Goal: Task Accomplishment & Management: Complete application form

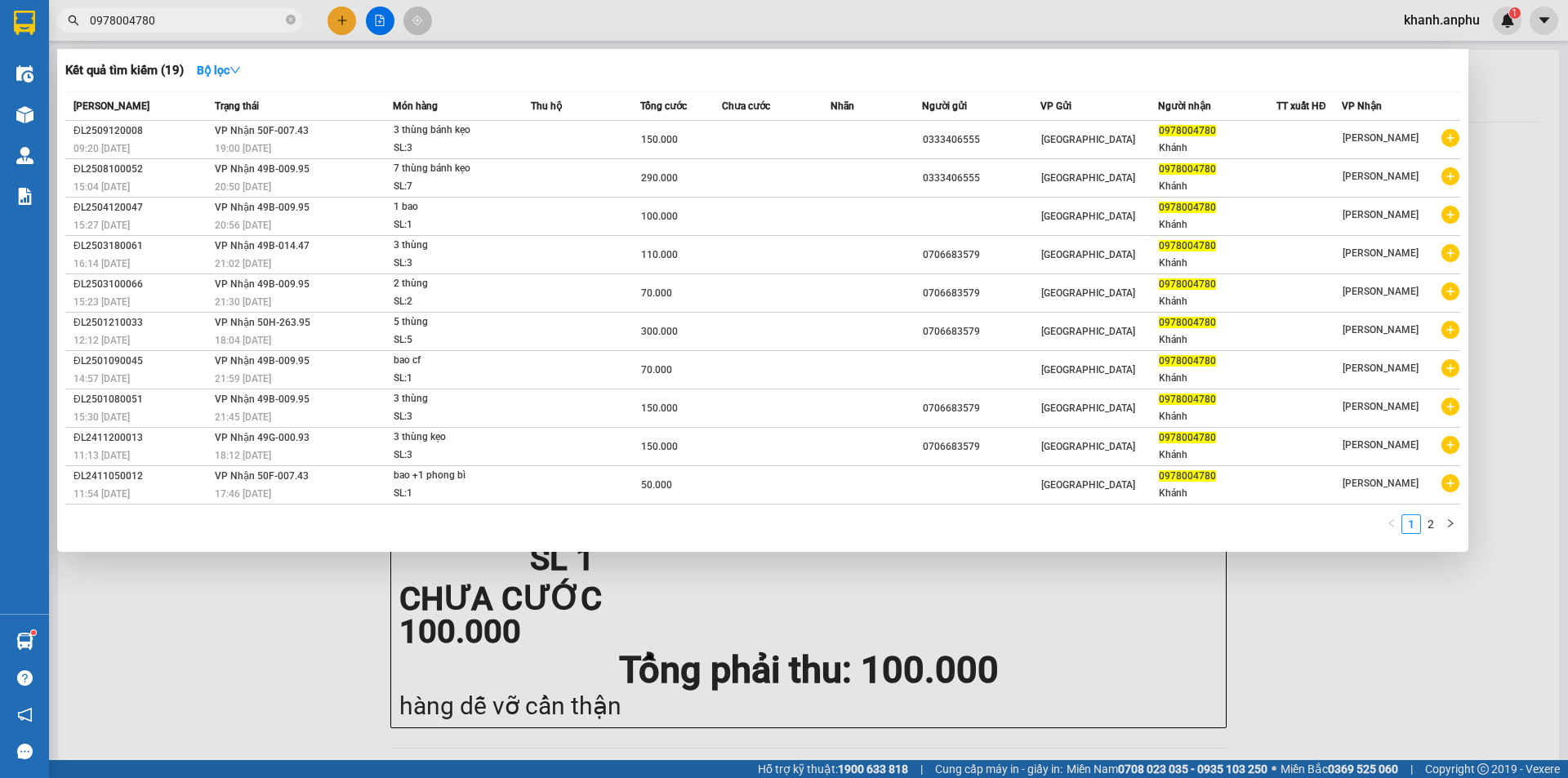
click at [337, 27] on div at bounding box center [784, 389] width 1568 height 778
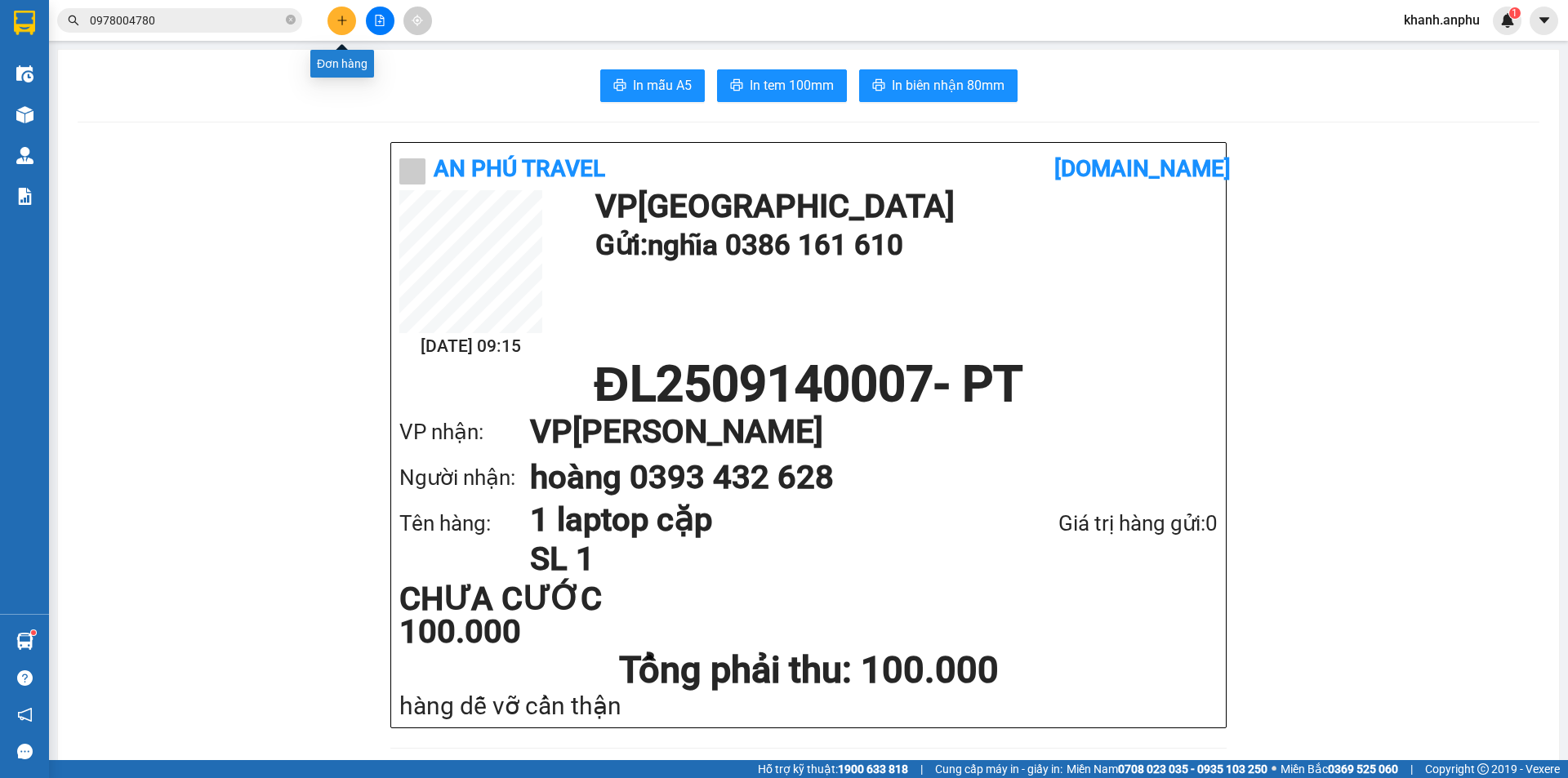
click at [337, 27] on button at bounding box center [342, 20] width 28 height 28
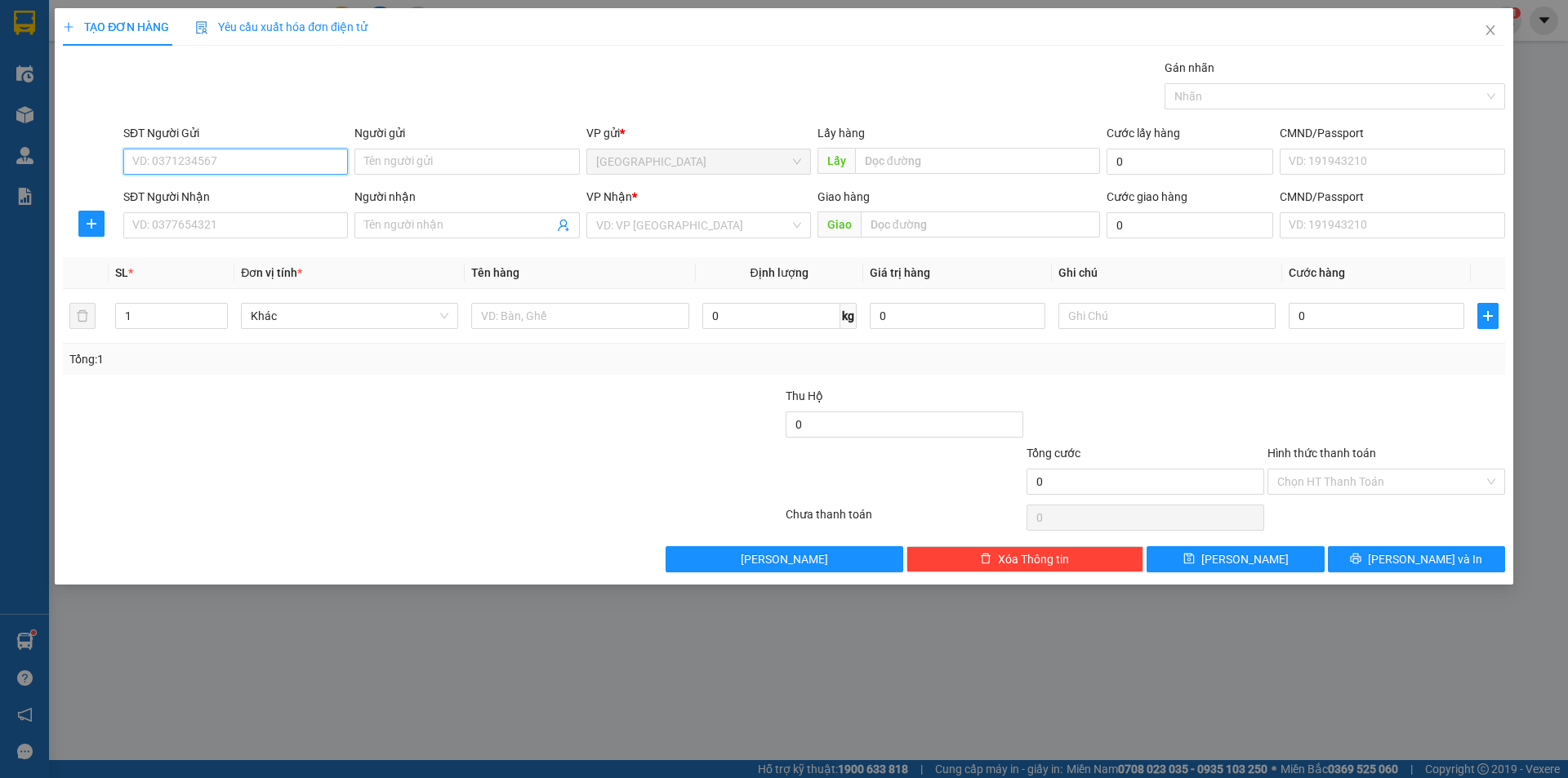
click at [305, 159] on input "SĐT Người Gửi" at bounding box center [235, 161] width 225 height 26
click at [251, 202] on div "0848614286" at bounding box center [235, 194] width 205 height 18
type input "0848614286"
type input "N3 Bồng Lai"
type input "0919527526"
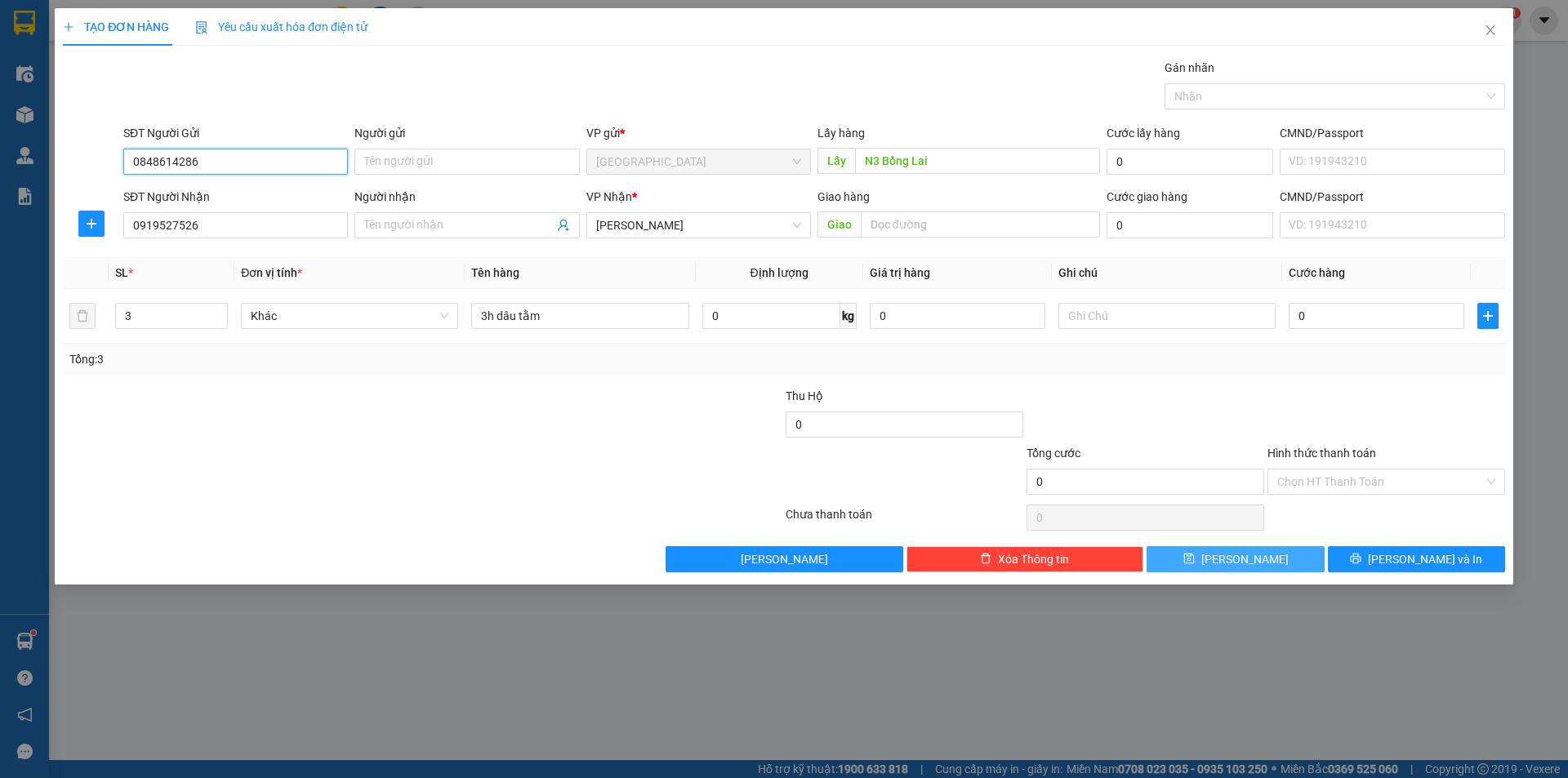
type input "0848614286"
click at [1240, 552] on span "[PERSON_NAME]" at bounding box center [1245, 559] width 87 height 18
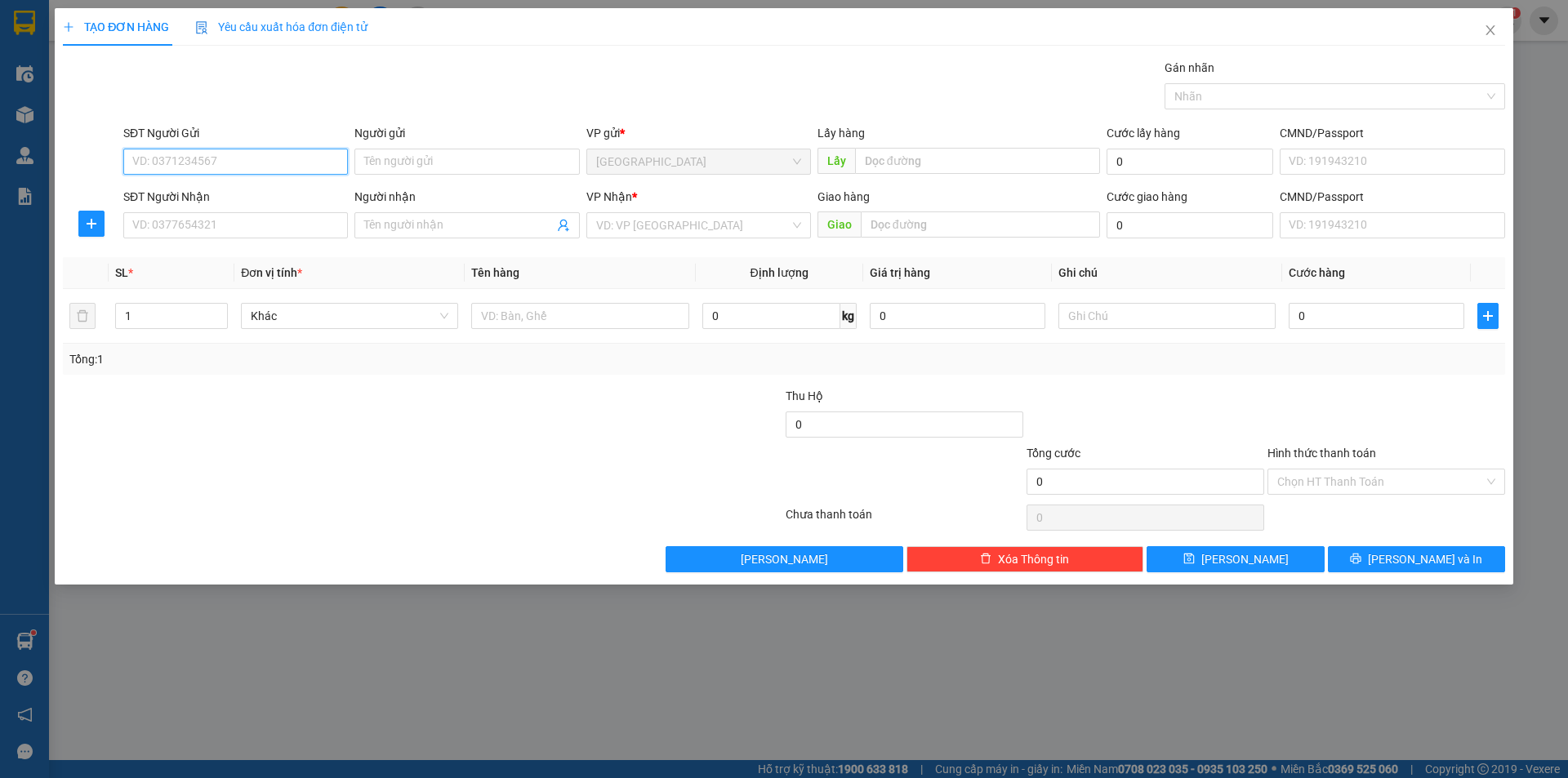
click at [258, 155] on input "SĐT Người Gửi" at bounding box center [235, 161] width 225 height 26
type input "7"
click at [263, 194] on div "0385650767 - anh sáu" at bounding box center [235, 194] width 205 height 18
type input "0385650767"
type input "anh sáu"
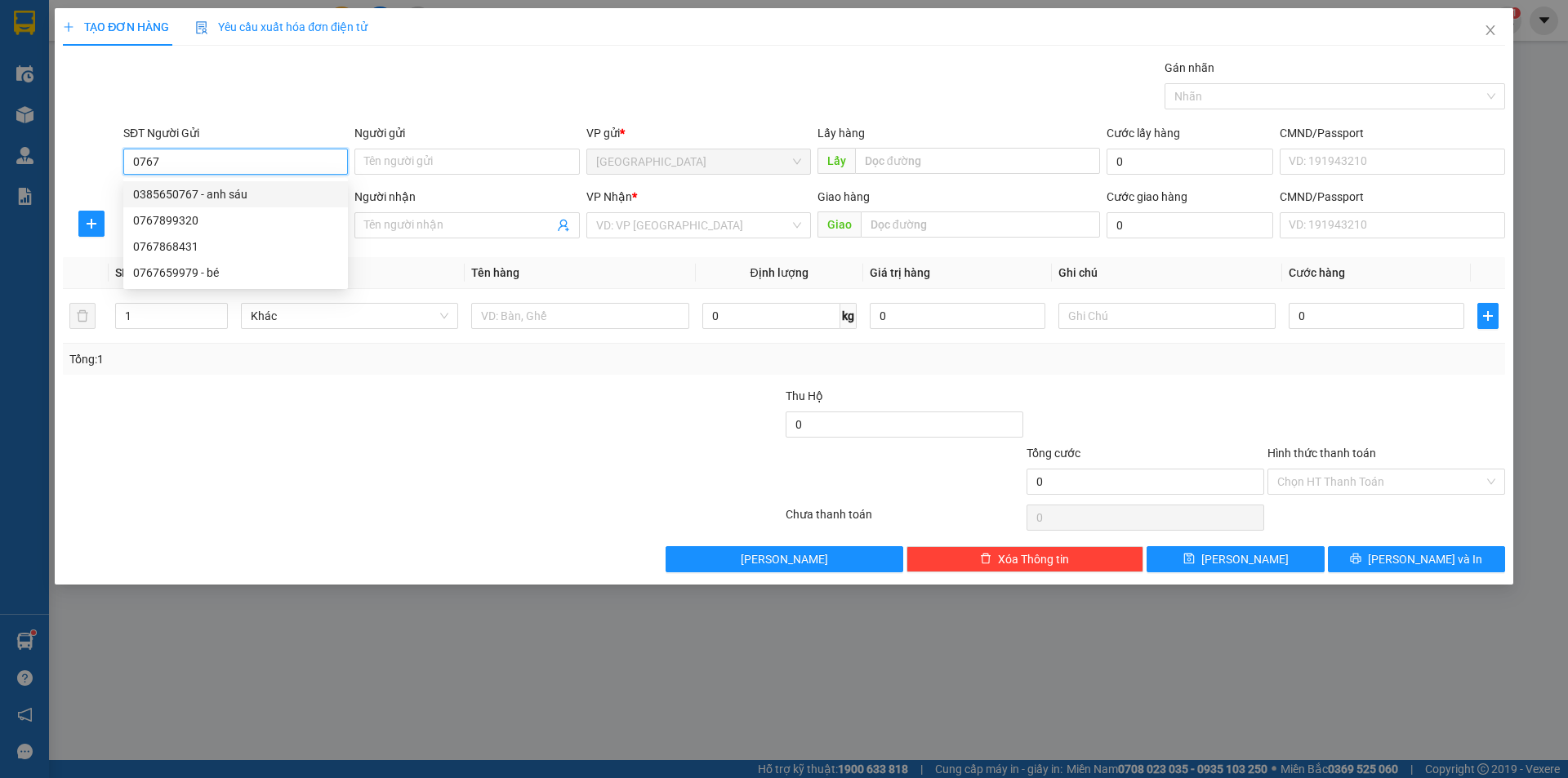
type input "cà phê Trang"
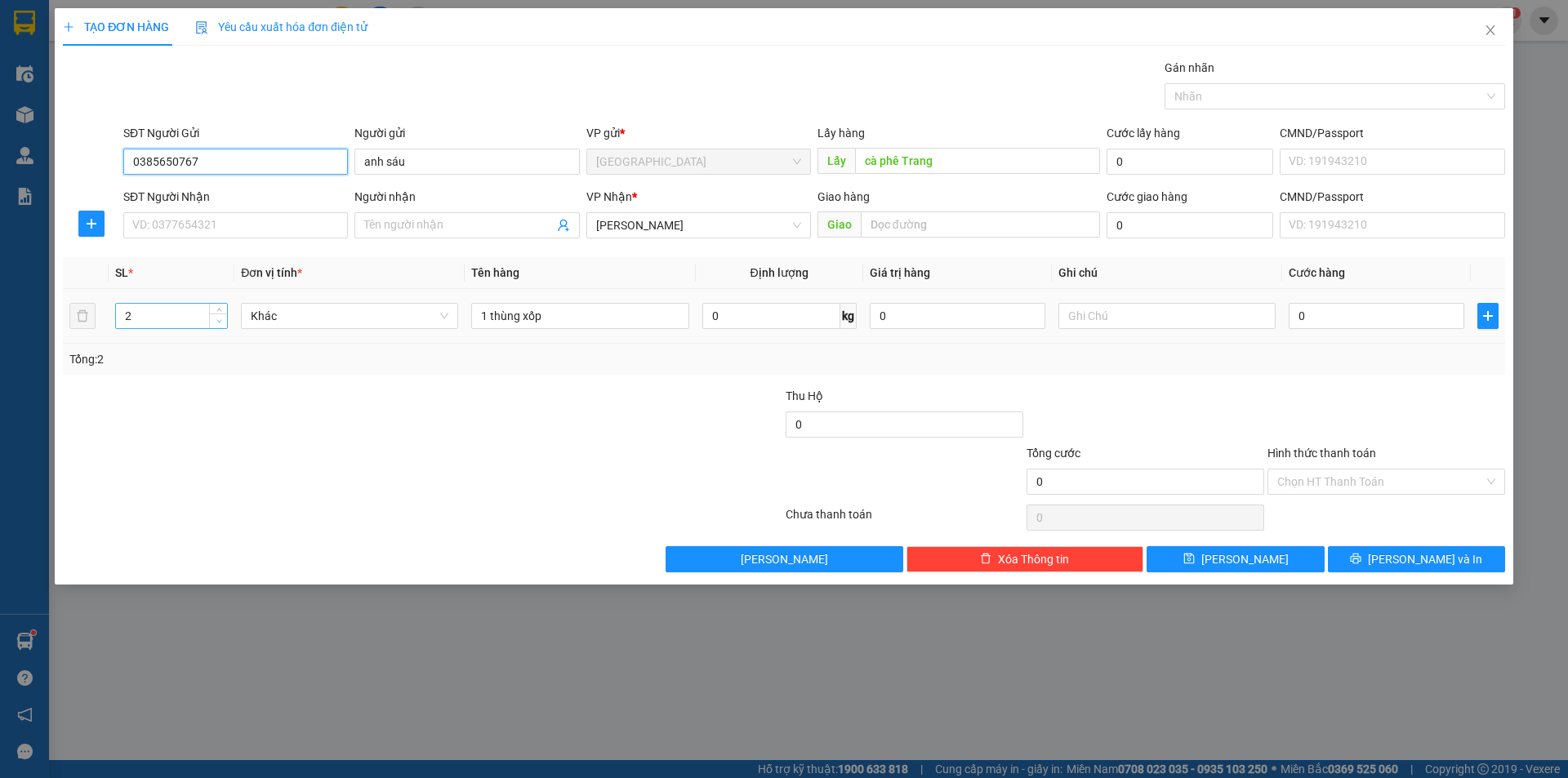
type input "0385650767"
type input "1"
click at [215, 326] on span "Decrease Value" at bounding box center [218, 321] width 18 height 15
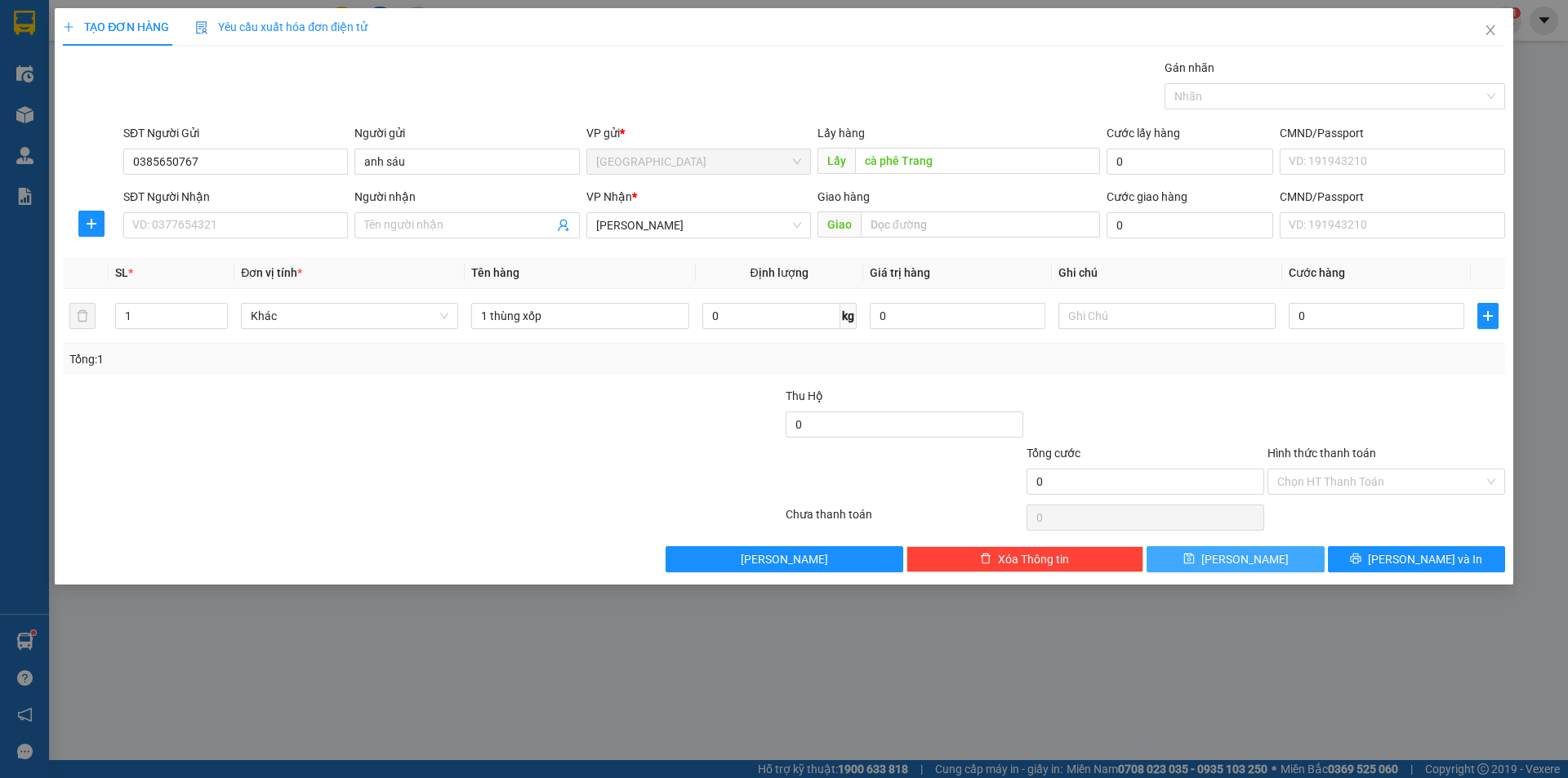
click at [1285, 568] on button "[PERSON_NAME]" at bounding box center [1234, 559] width 177 height 26
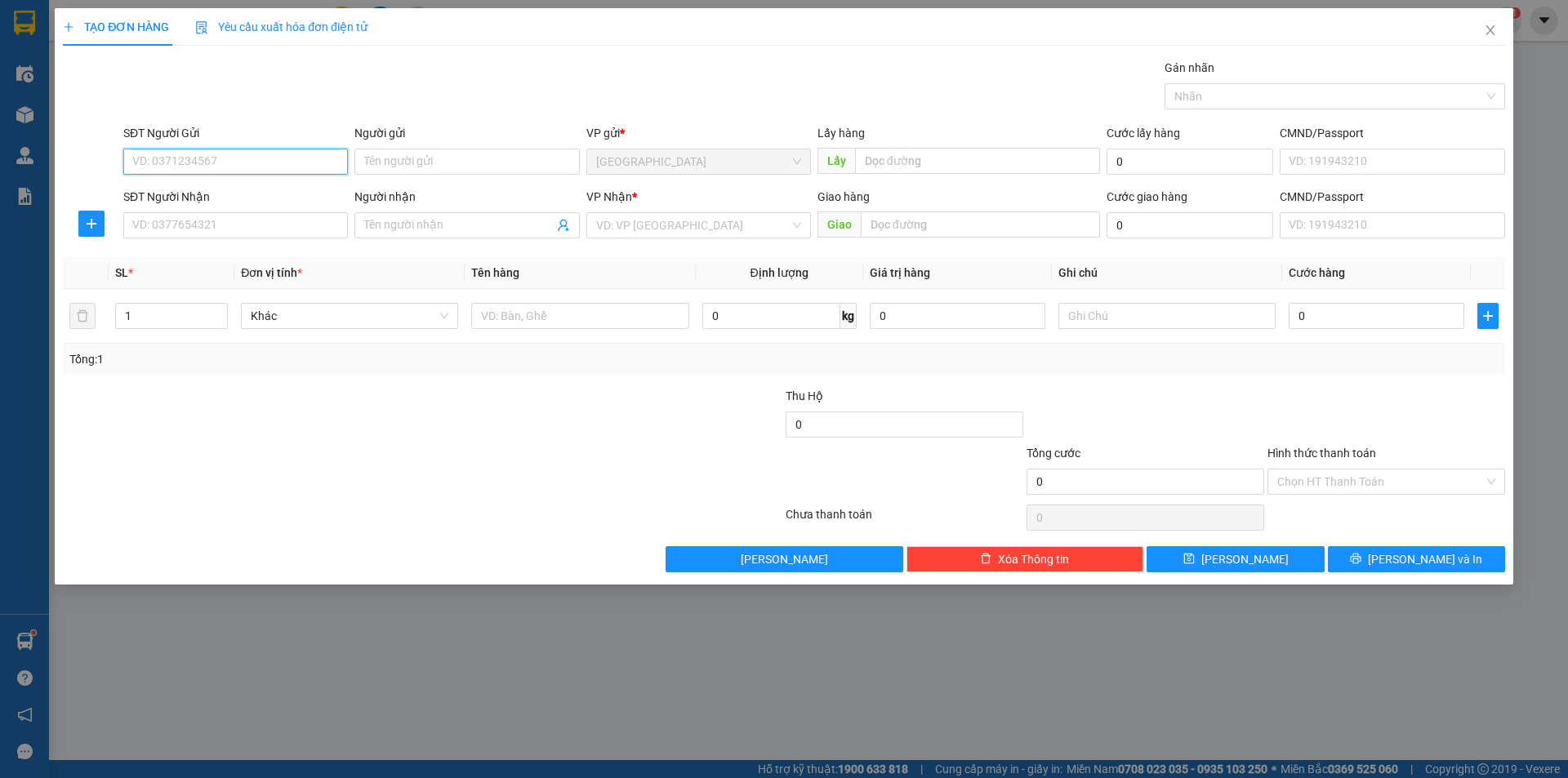
click at [251, 150] on input "SĐT Người Gửi" at bounding box center [235, 161] width 225 height 26
type input "0902801199"
click at [247, 234] on input "SĐT Người Nhận" at bounding box center [235, 225] width 225 height 26
type input "0889412613"
click at [418, 209] on div "Người nhận" at bounding box center [466, 200] width 225 height 25
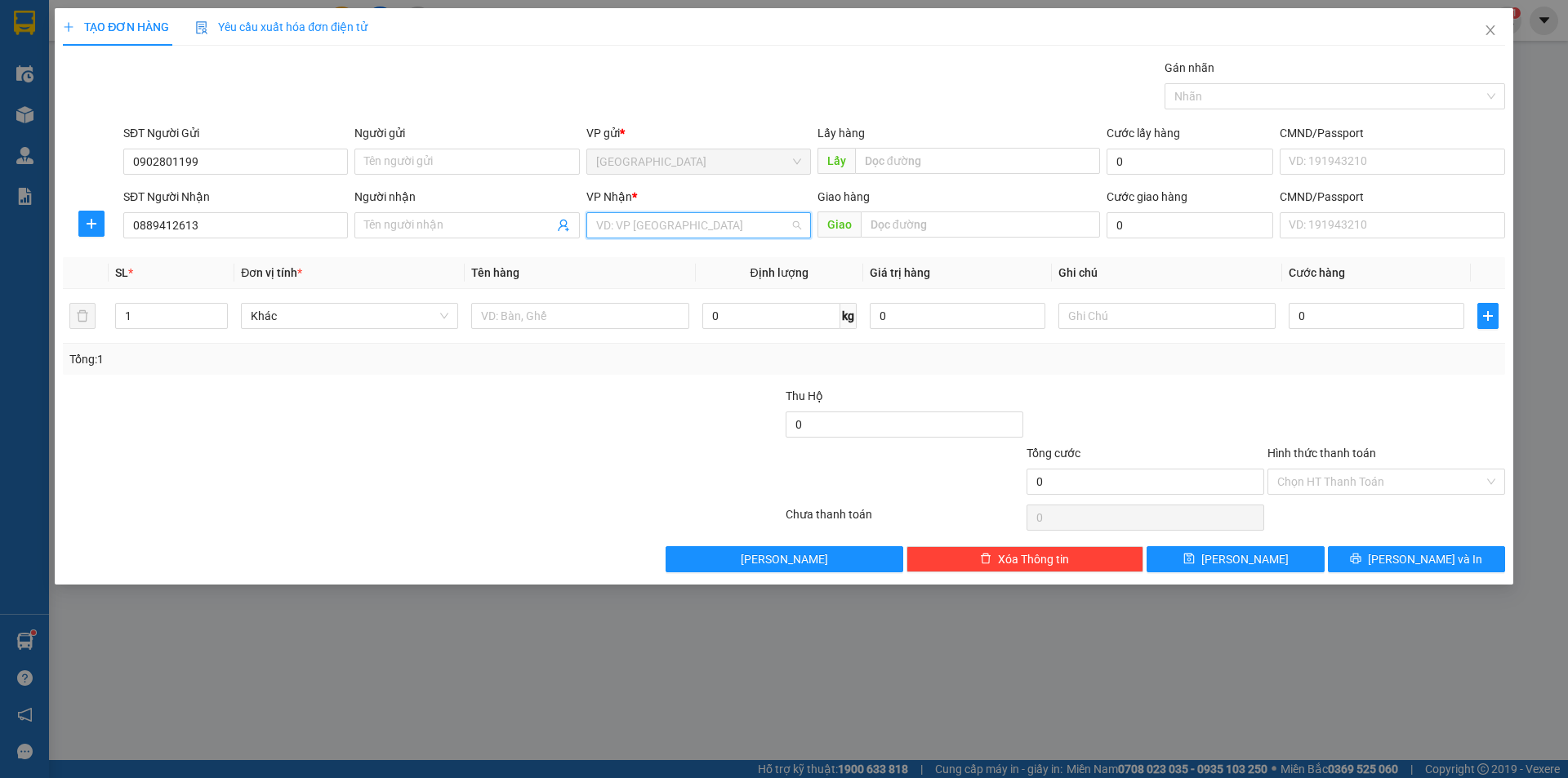
click at [649, 228] on input "search" at bounding box center [693, 226] width 194 height 25
click at [654, 308] on div "[PERSON_NAME]" at bounding box center [698, 310] width 205 height 18
click at [525, 310] on input "text" at bounding box center [579, 315] width 217 height 26
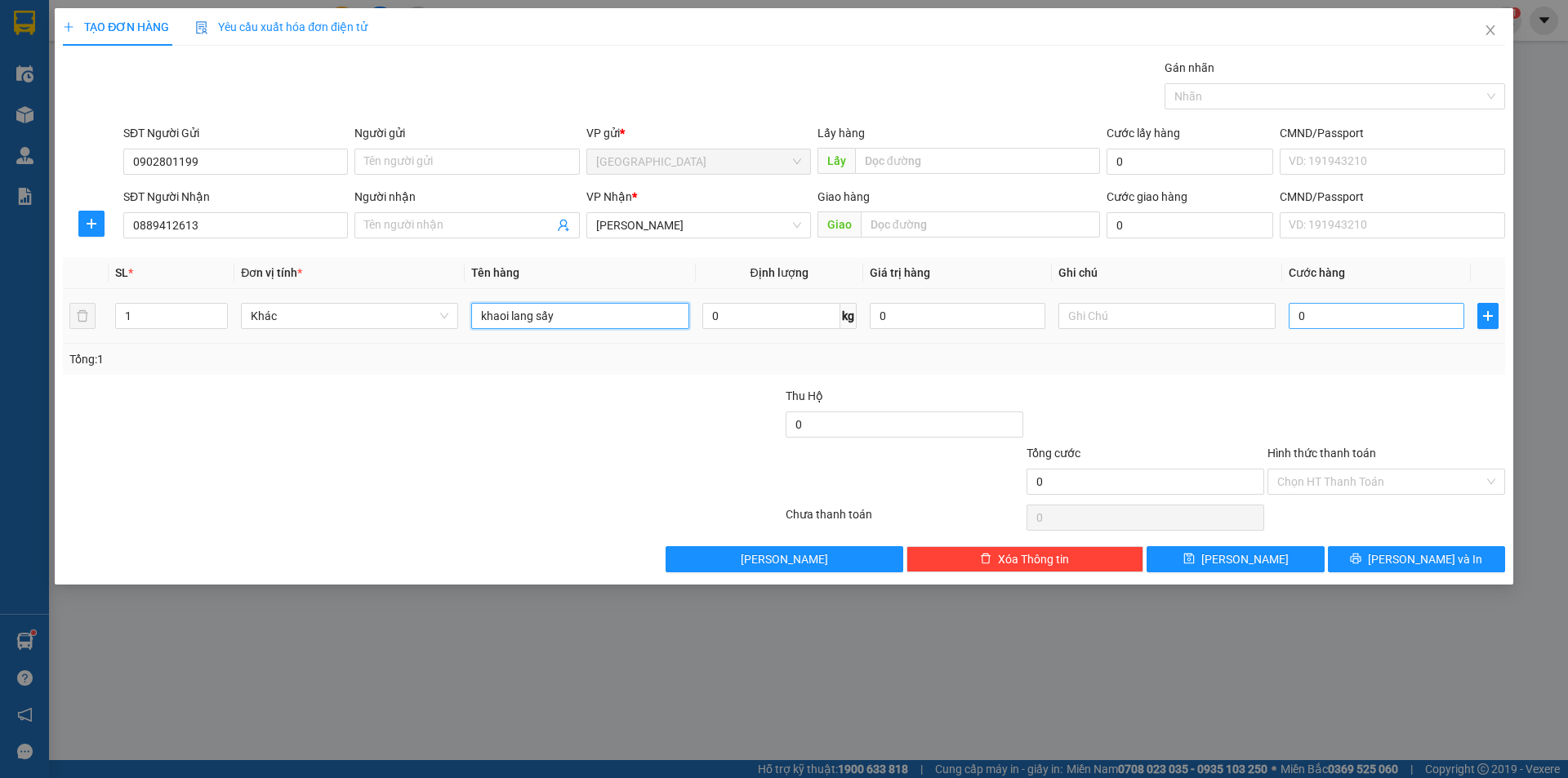
type input "khaoi lang sấy"
click at [1349, 321] on input "0" at bounding box center [1376, 315] width 176 height 26
type input "4"
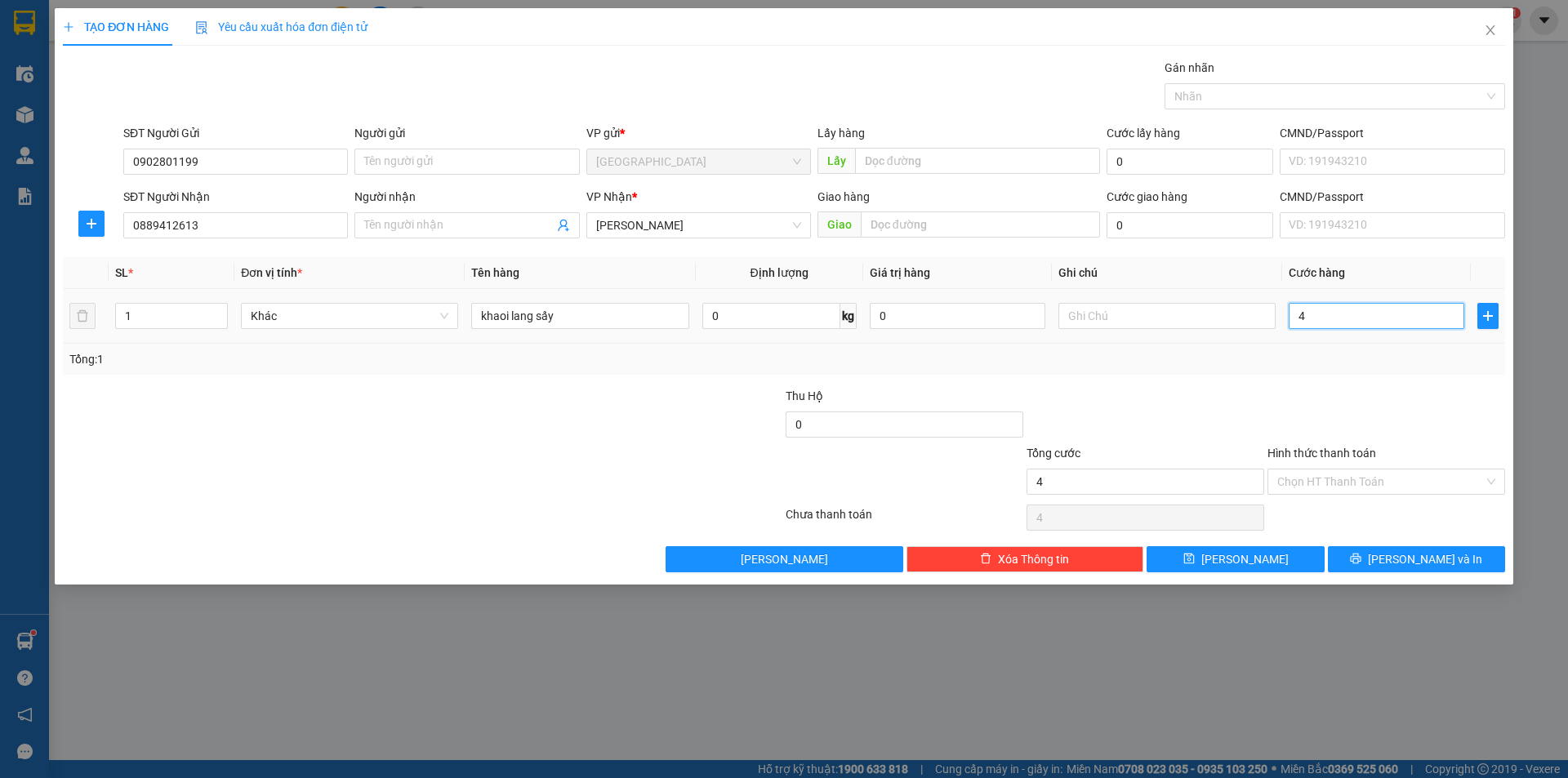
type input "40"
type input "40.000"
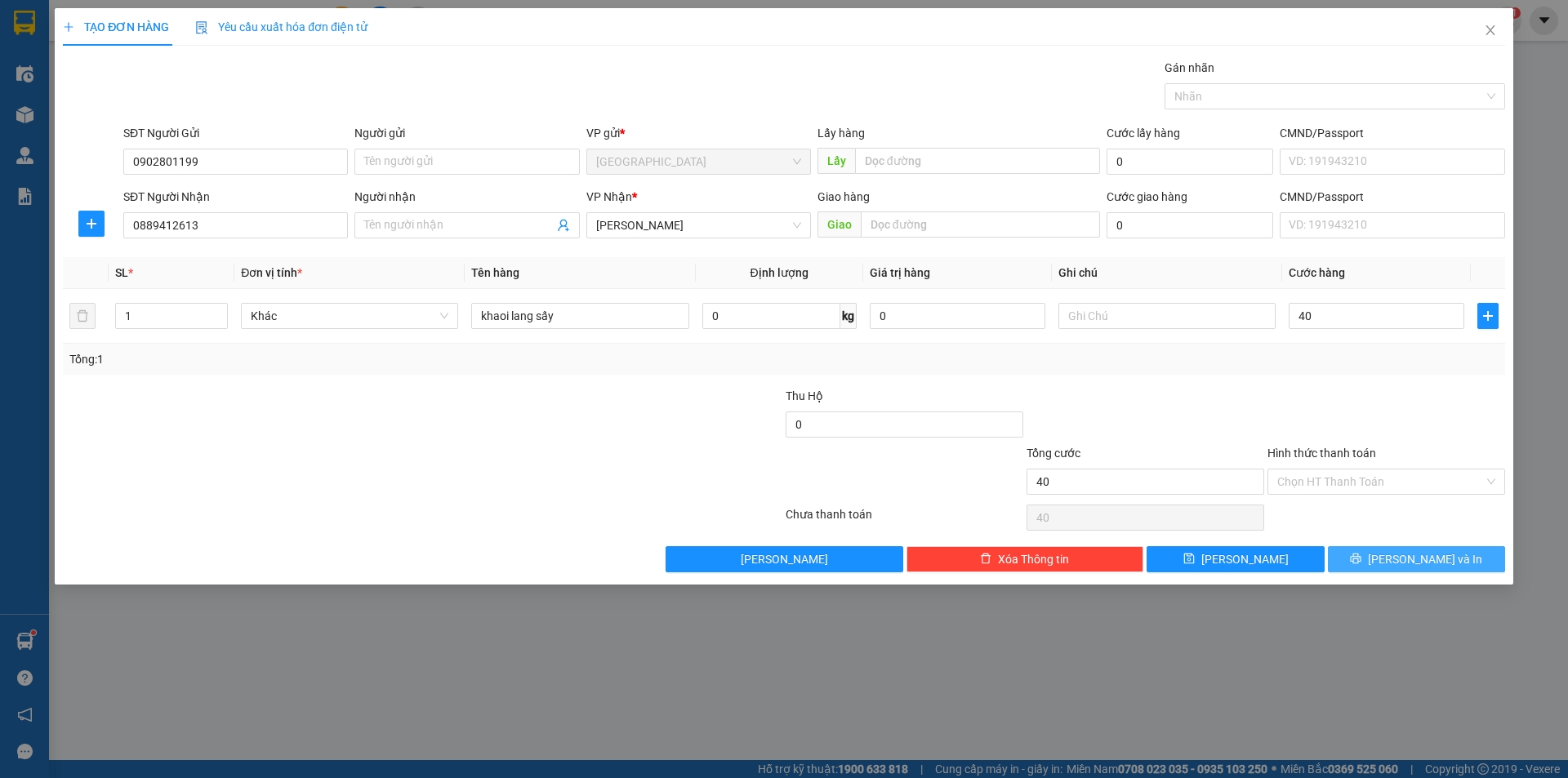
type input "40.000"
click at [1382, 552] on button "[PERSON_NAME] và In" at bounding box center [1415, 559] width 177 height 26
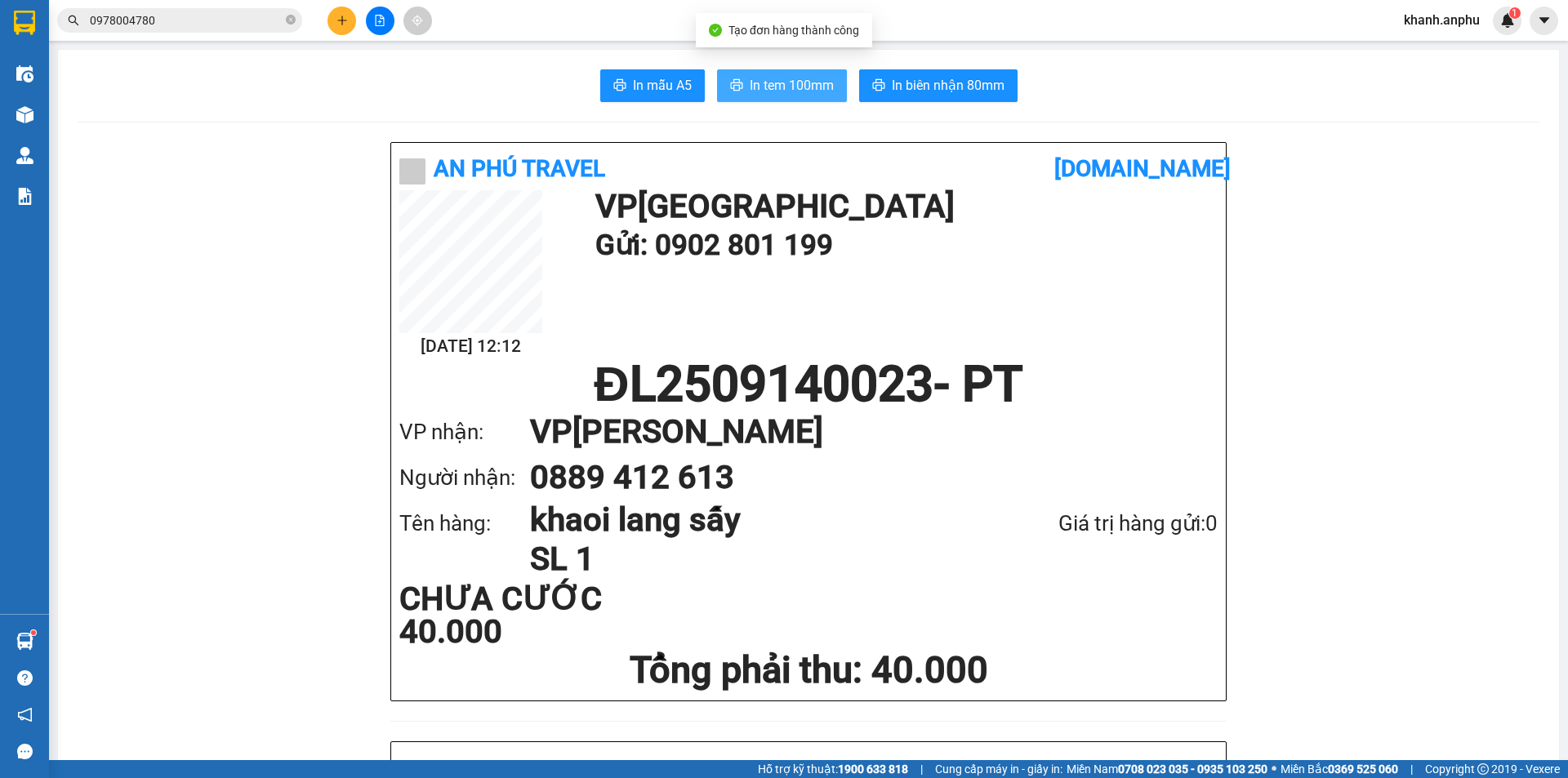
click at [775, 75] on span "In tem 100mm" at bounding box center [792, 85] width 84 height 20
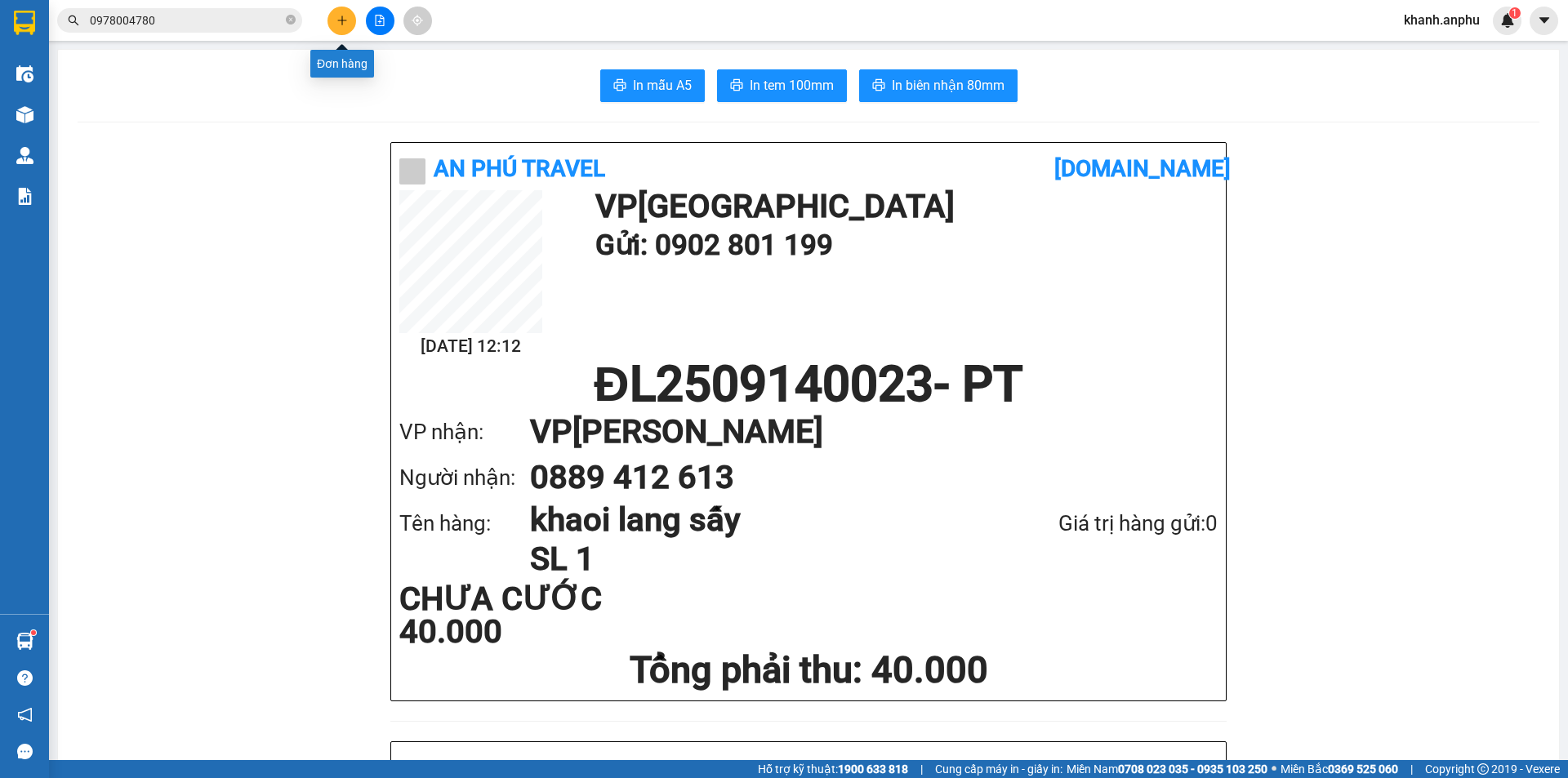
click at [330, 25] on button at bounding box center [342, 20] width 28 height 28
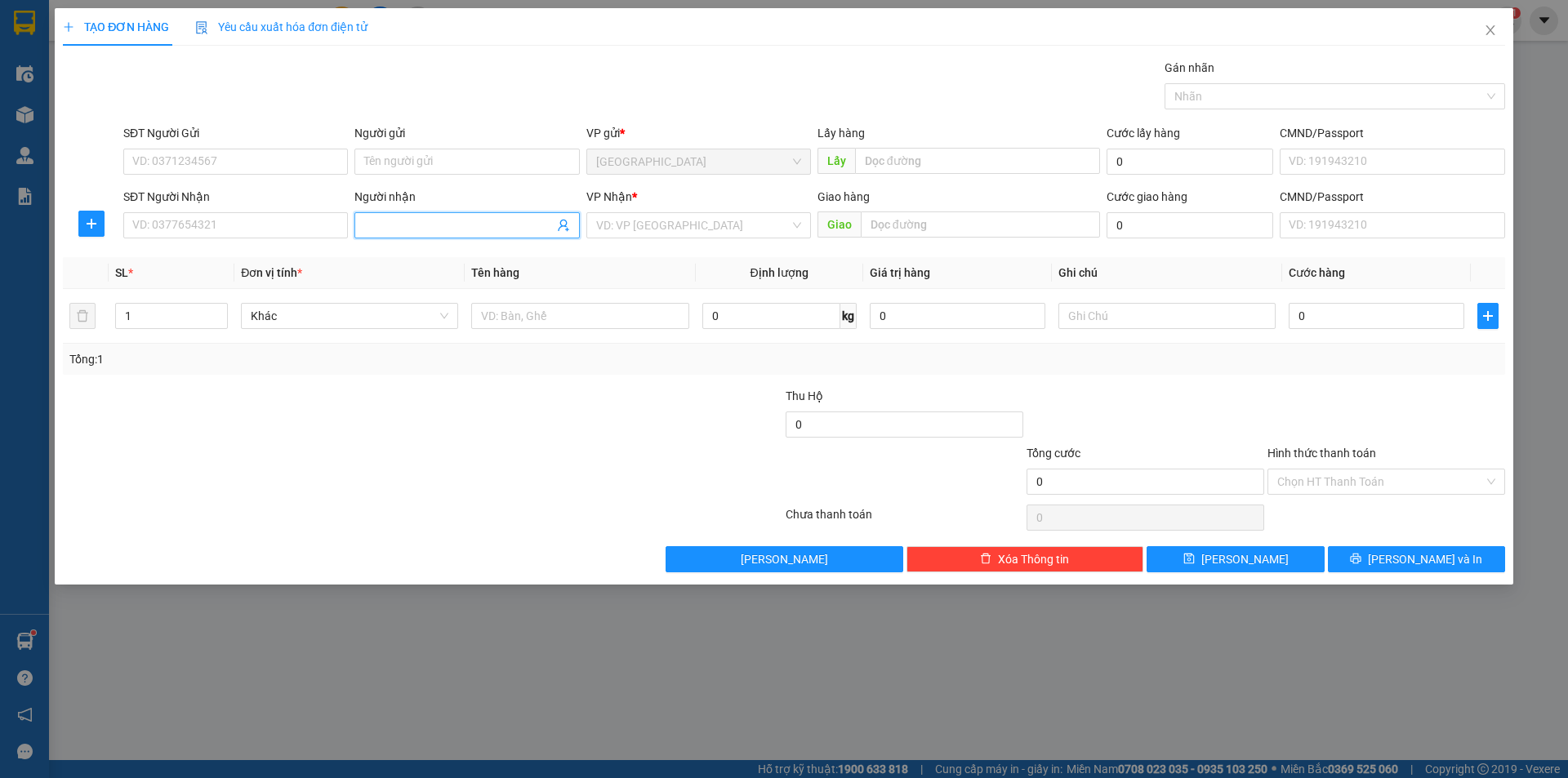
click at [471, 224] on input "Người nhận" at bounding box center [458, 226] width 188 height 18
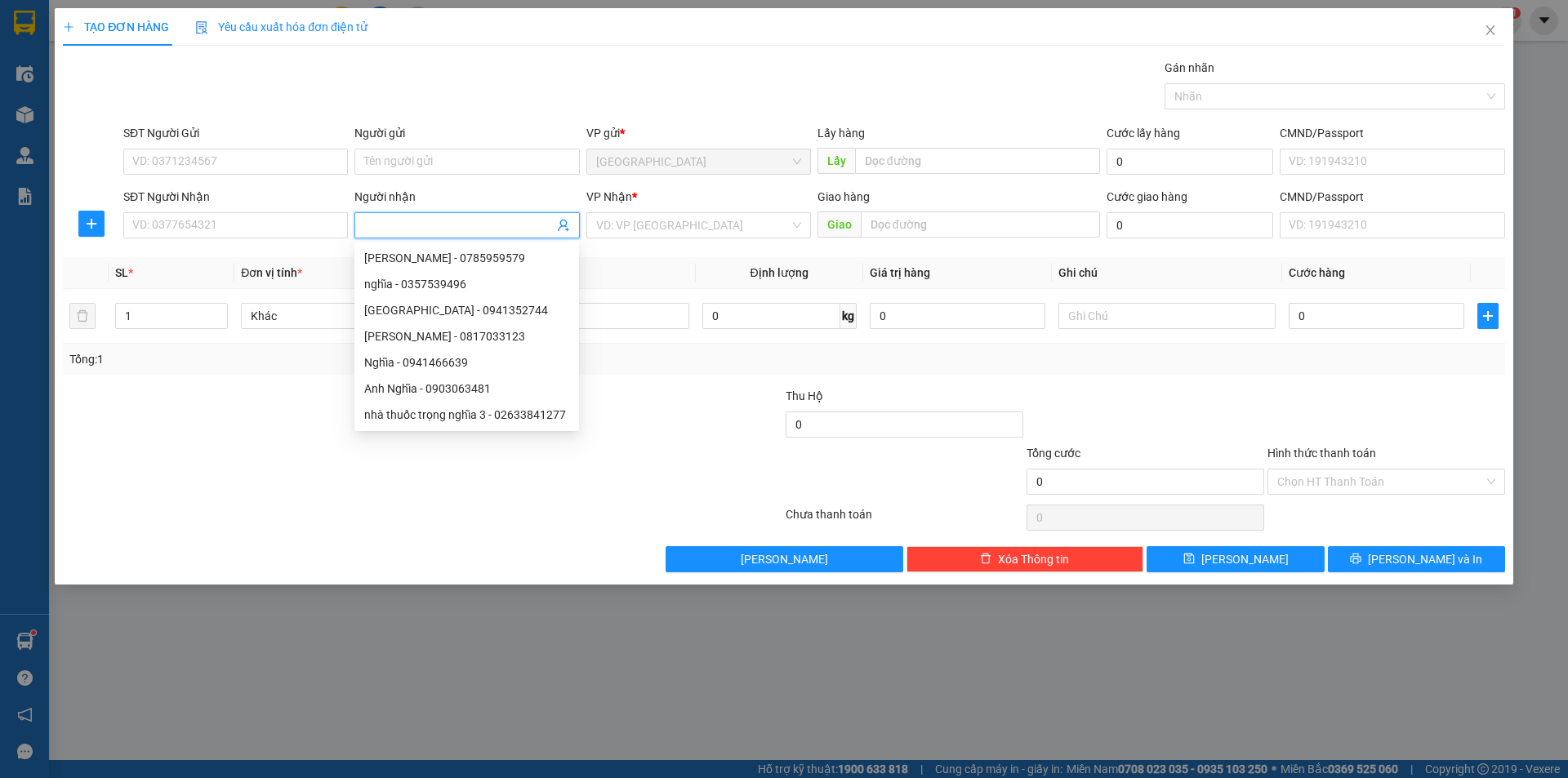
type input "h"
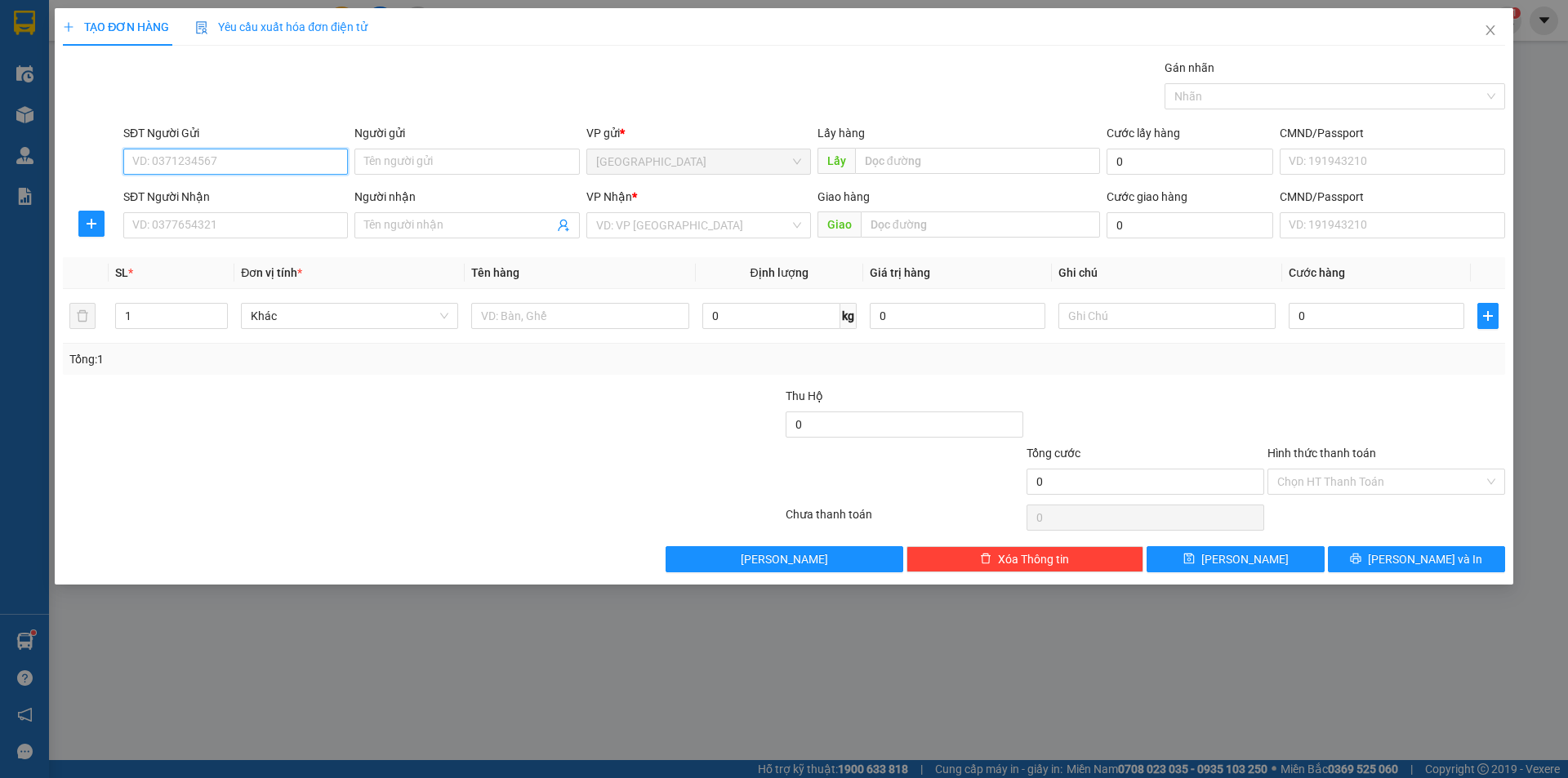
click at [246, 164] on input "SĐT Người Gửi" at bounding box center [235, 161] width 225 height 26
click at [269, 184] on div "0385663470 - Thảo Chuối" at bounding box center [235, 194] width 225 height 26
type input "0385663470"
type input "Thảo Chuối"
type input "trường C2 Ninh Loan"
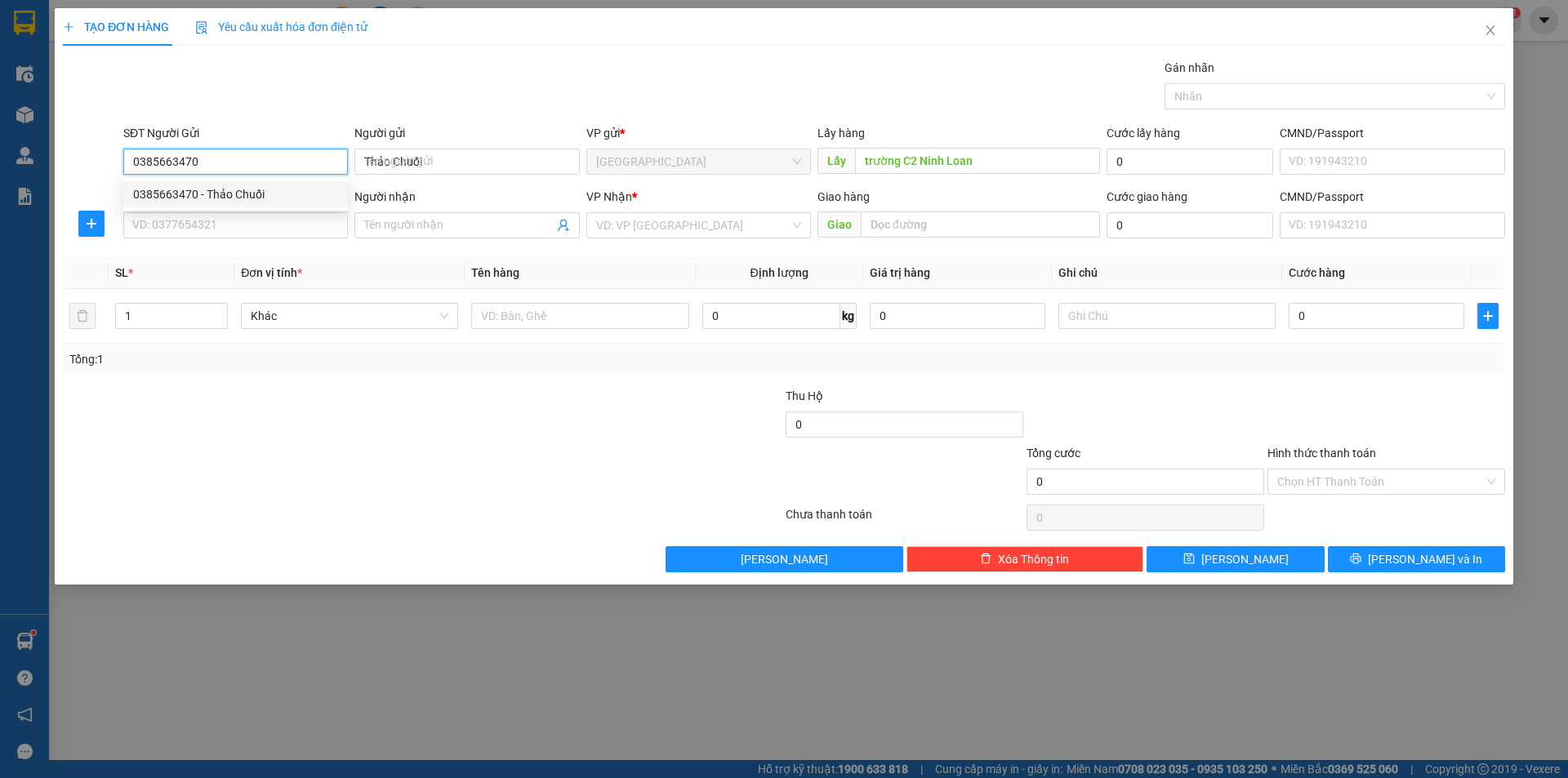
type input "700.000"
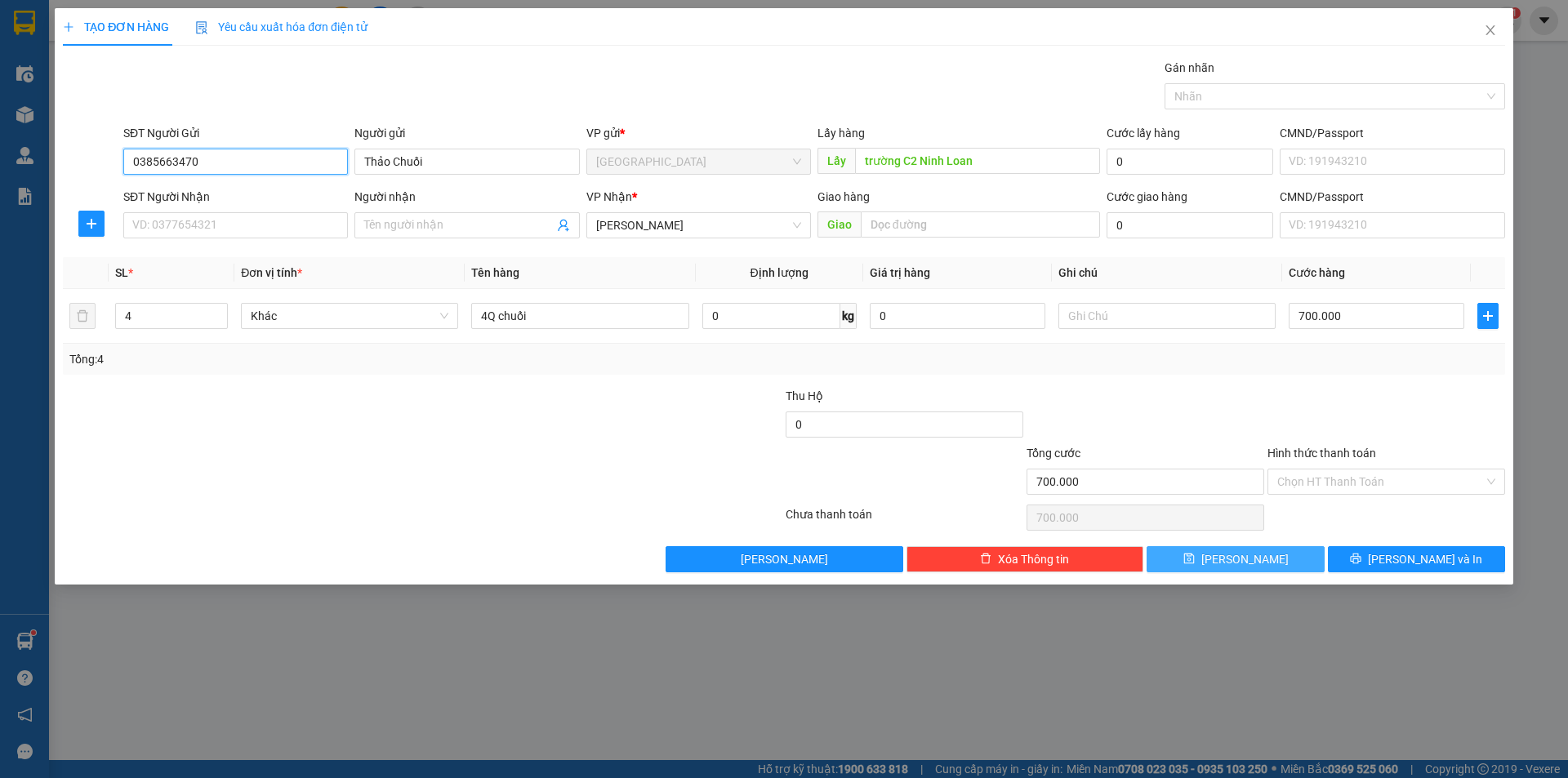
type input "0385663470"
click at [1208, 563] on button "[PERSON_NAME]" at bounding box center [1234, 559] width 177 height 26
type input "0"
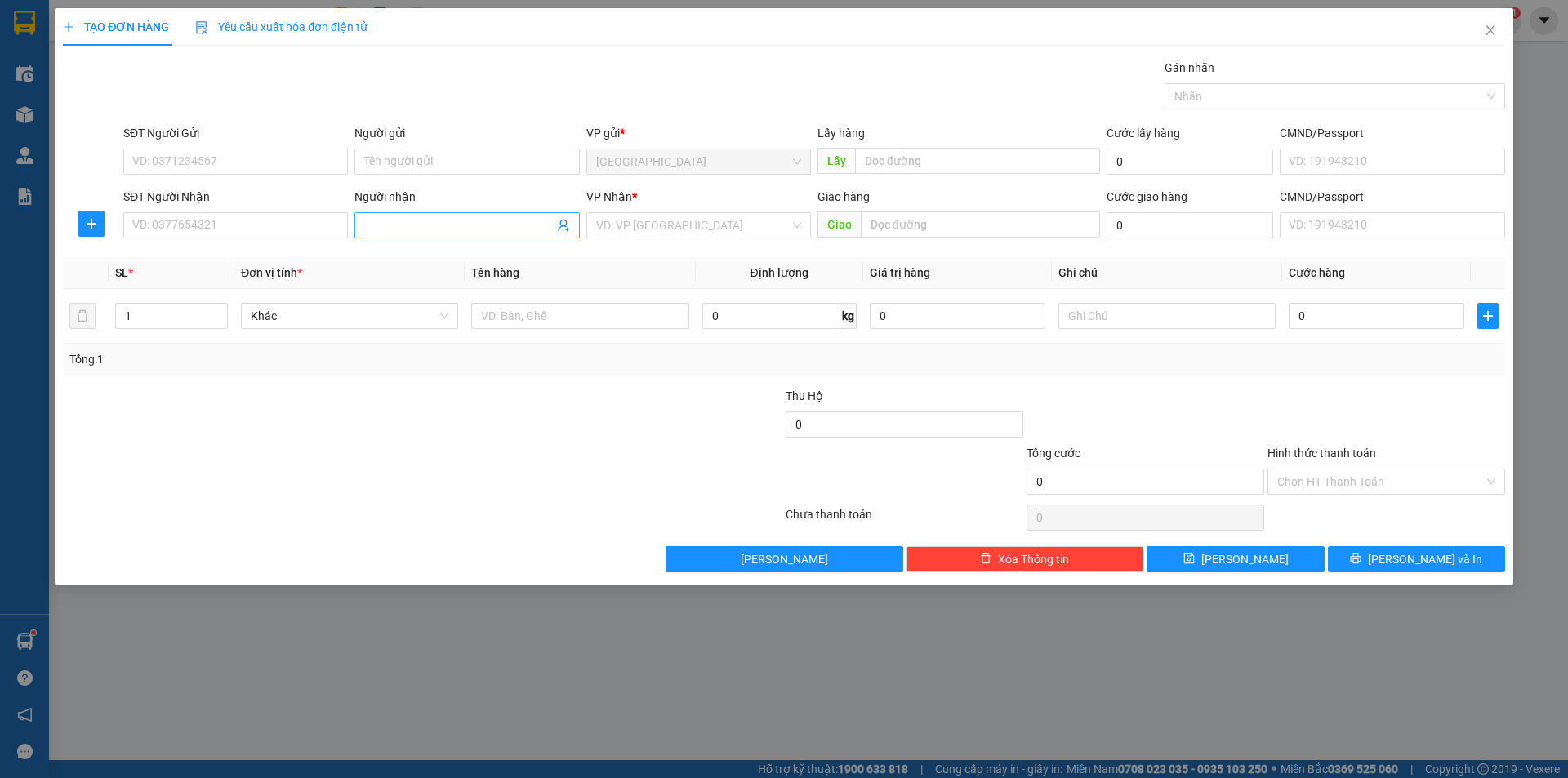
click at [412, 229] on input "Người nhận" at bounding box center [458, 226] width 188 height 18
type input "[PERSON_NAME]"
click at [670, 230] on input "search" at bounding box center [693, 226] width 194 height 25
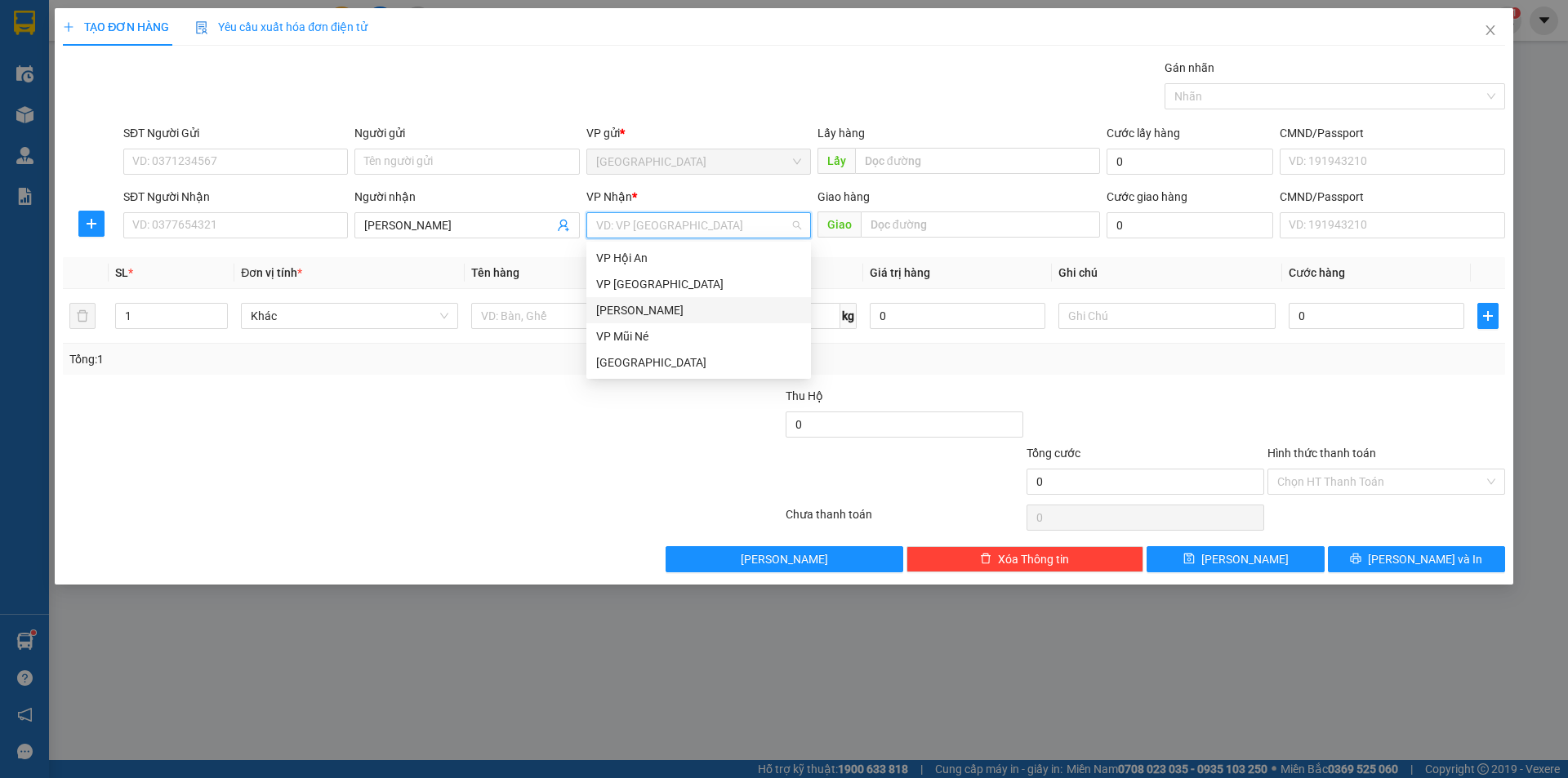
click at [624, 306] on div "[PERSON_NAME]" at bounding box center [698, 310] width 205 height 18
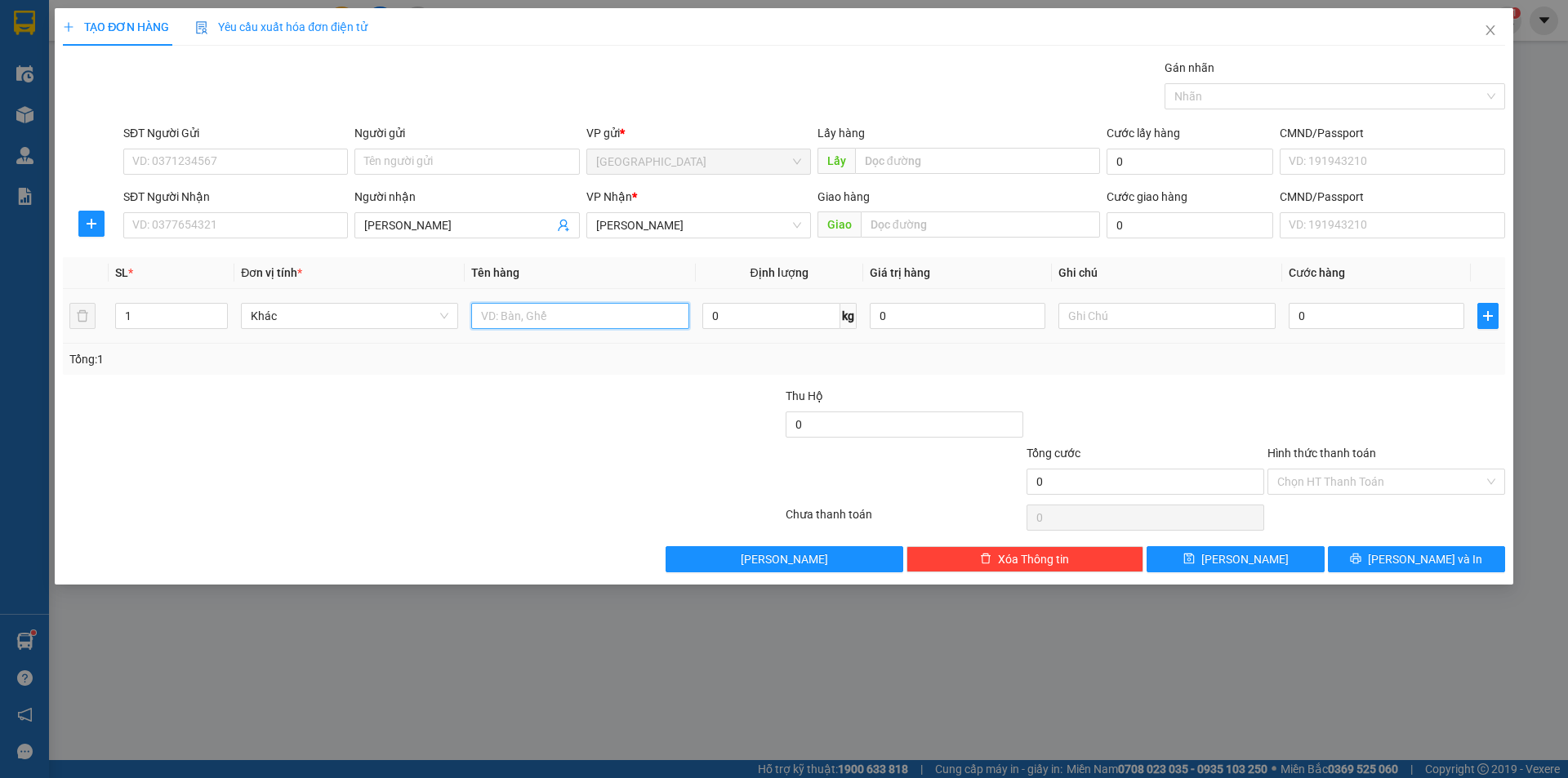
click at [575, 314] on input "text" at bounding box center [579, 315] width 217 height 26
type input "bông"
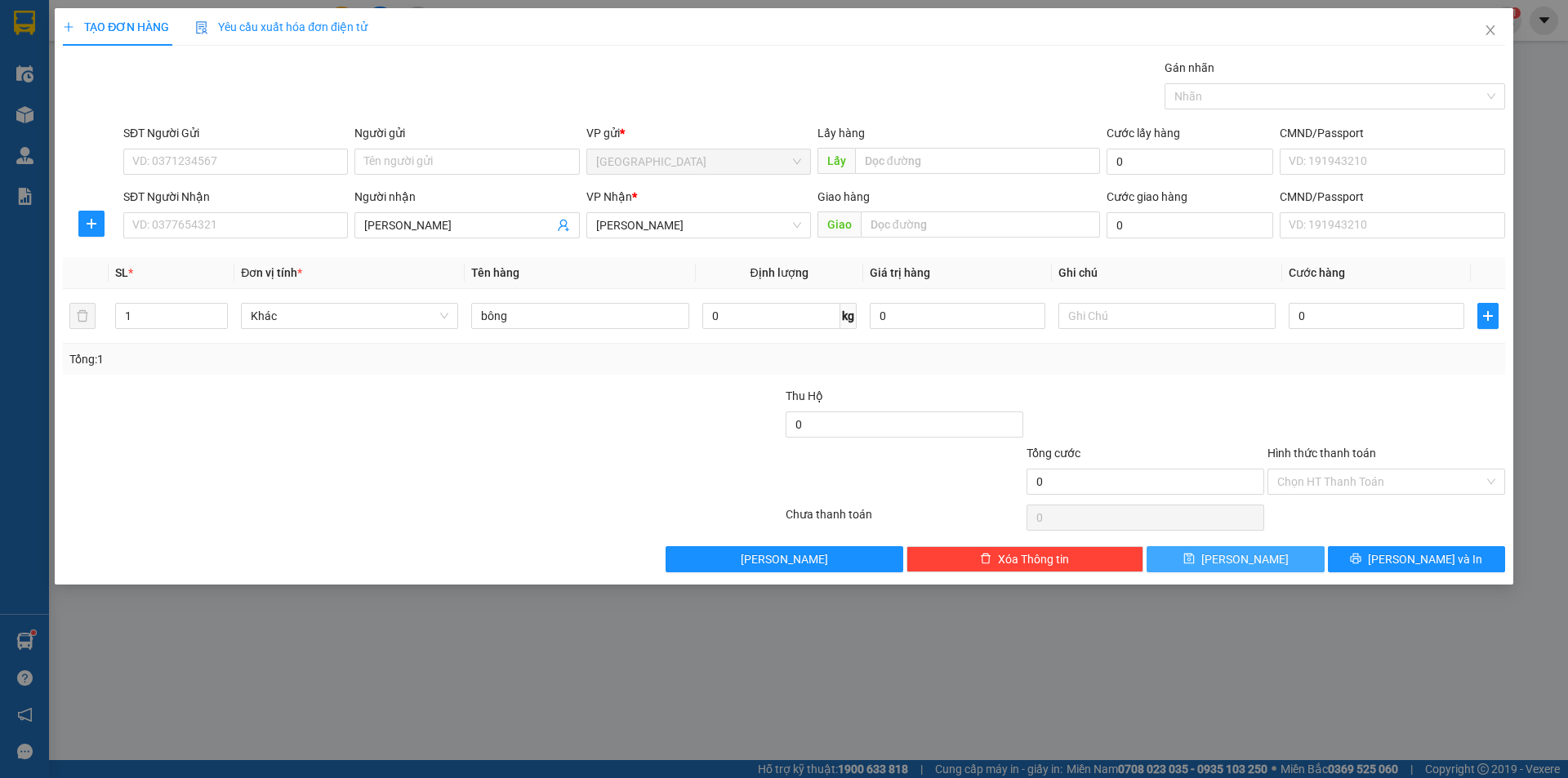
click at [1271, 552] on button "[PERSON_NAME]" at bounding box center [1234, 559] width 177 height 26
